Goal: Task Accomplishment & Management: Manage account settings

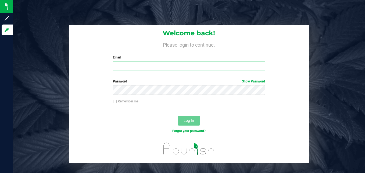
click at [156, 68] on input "Email" at bounding box center [189, 66] width 152 height 10
click at [165, 64] on input "Email" at bounding box center [189, 66] width 152 height 10
type input "[PERSON_NAME][EMAIL_ADDRESS][DOMAIN_NAME]"
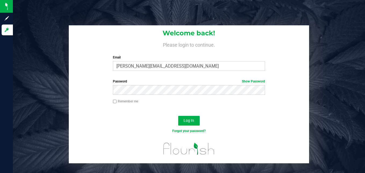
click at [115, 103] on label "Remember me" at bounding box center [125, 101] width 25 height 5
click at [115, 103] on input "Remember me" at bounding box center [115, 102] width 4 height 4
checkbox input "true"
click at [183, 120] on button "Log In" at bounding box center [189, 121] width 22 height 10
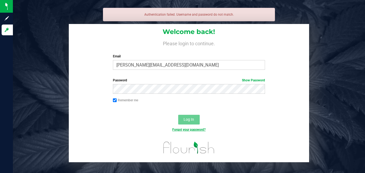
click at [184, 130] on link "Forgot your password?" at bounding box center [188, 129] width 33 height 4
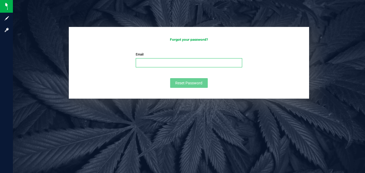
click at [191, 62] on input "Email" at bounding box center [189, 62] width 107 height 9
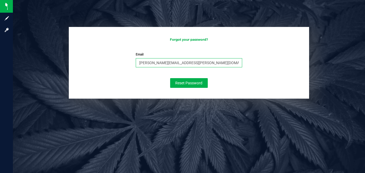
type input "[PERSON_NAME][EMAIL_ADDRESS][DOMAIN_NAME]"
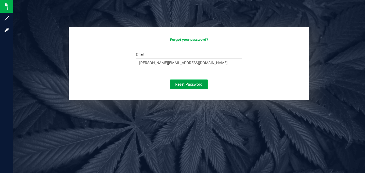
click at [184, 83] on span "Reset Password" at bounding box center [188, 84] width 27 height 4
